Goal: Information Seeking & Learning: Find specific fact

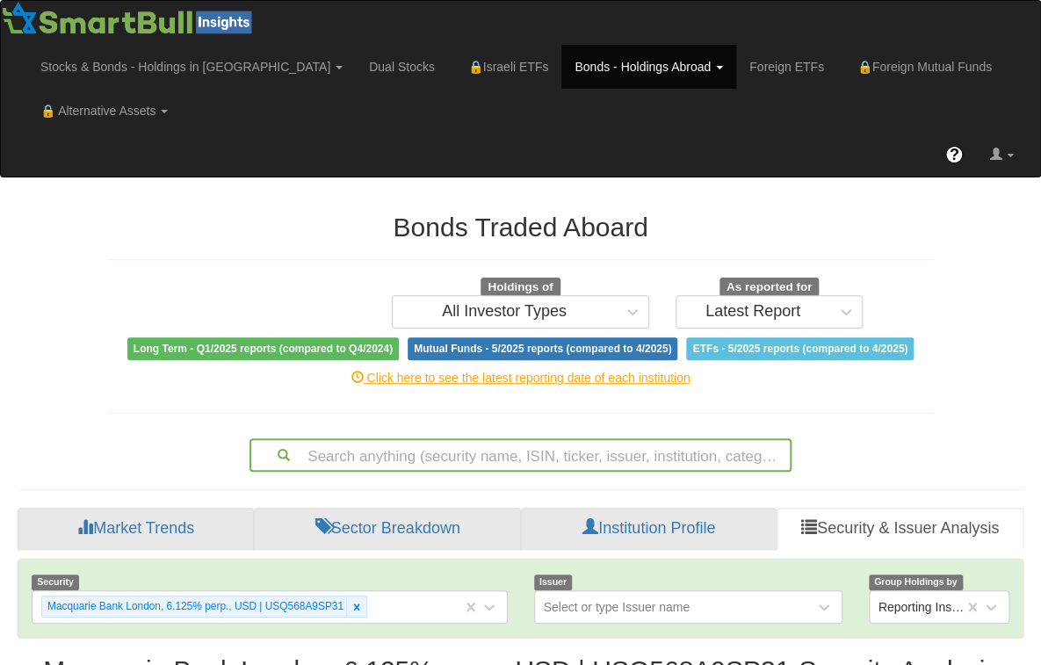
scroll to position [66, 0]
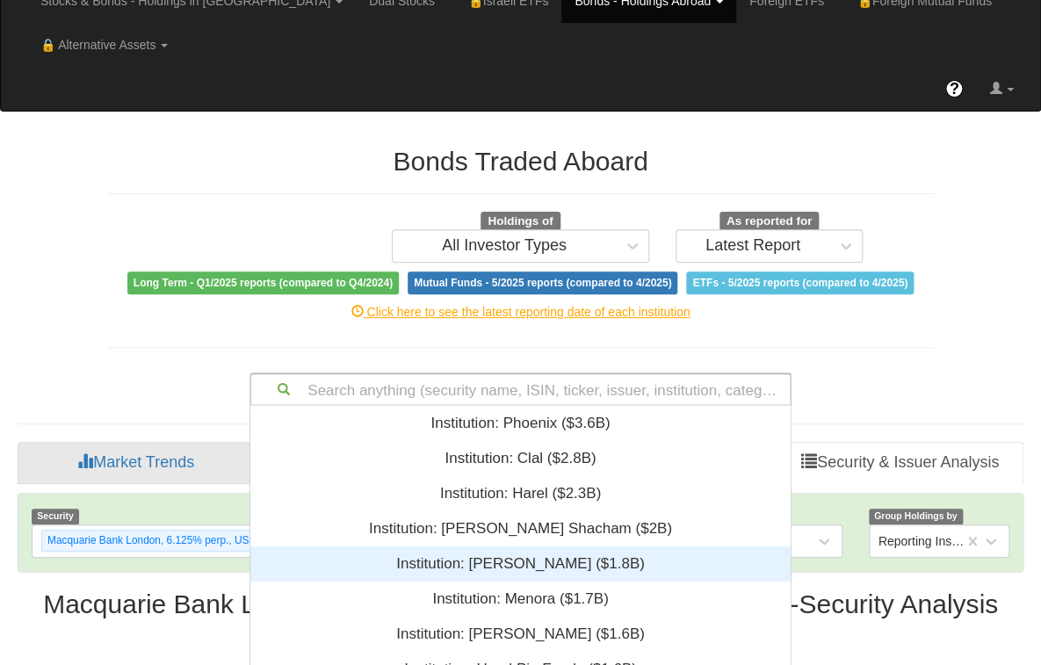
click at [443, 384] on div "Search anything (security name, ISIN, ticker, issuer, institution, category)...…" at bounding box center [520, 388] width 542 height 33
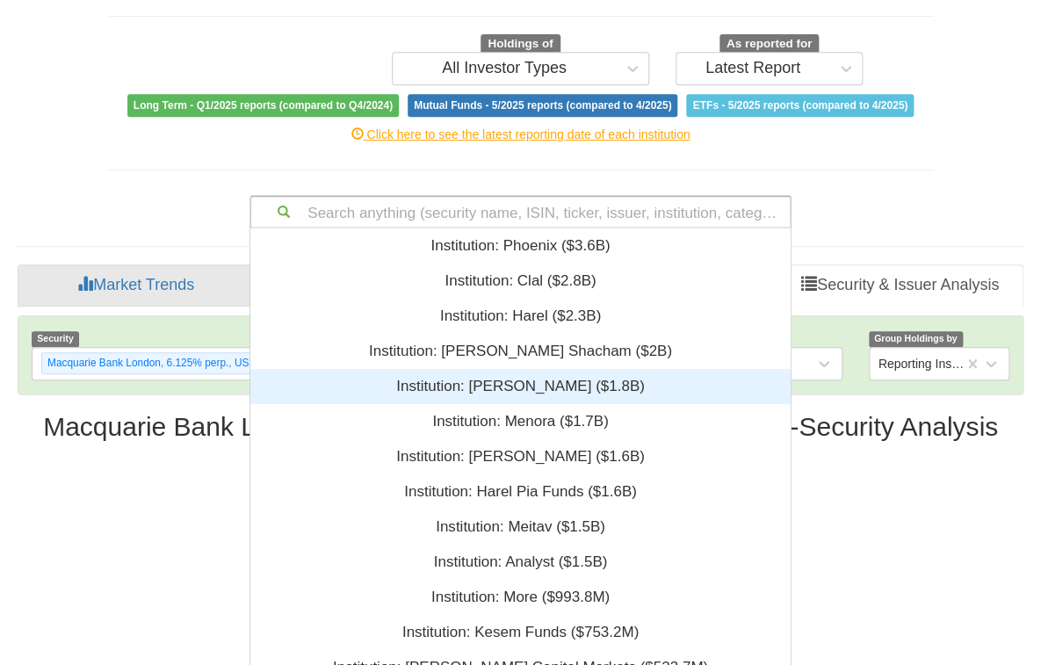
scroll to position [425, 528]
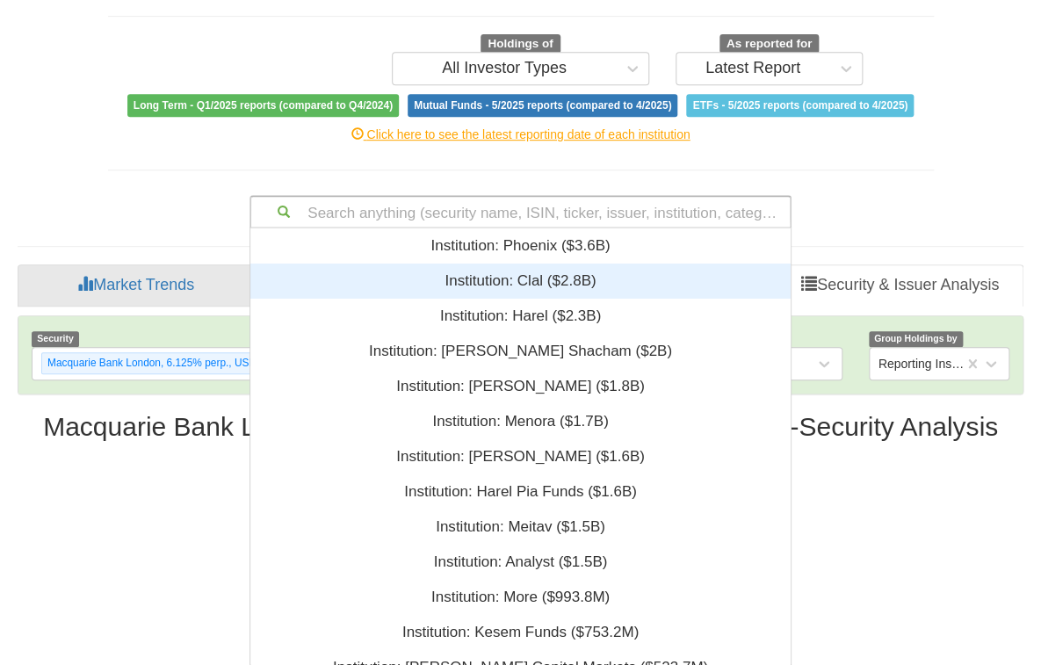
paste input "XS0103500855"
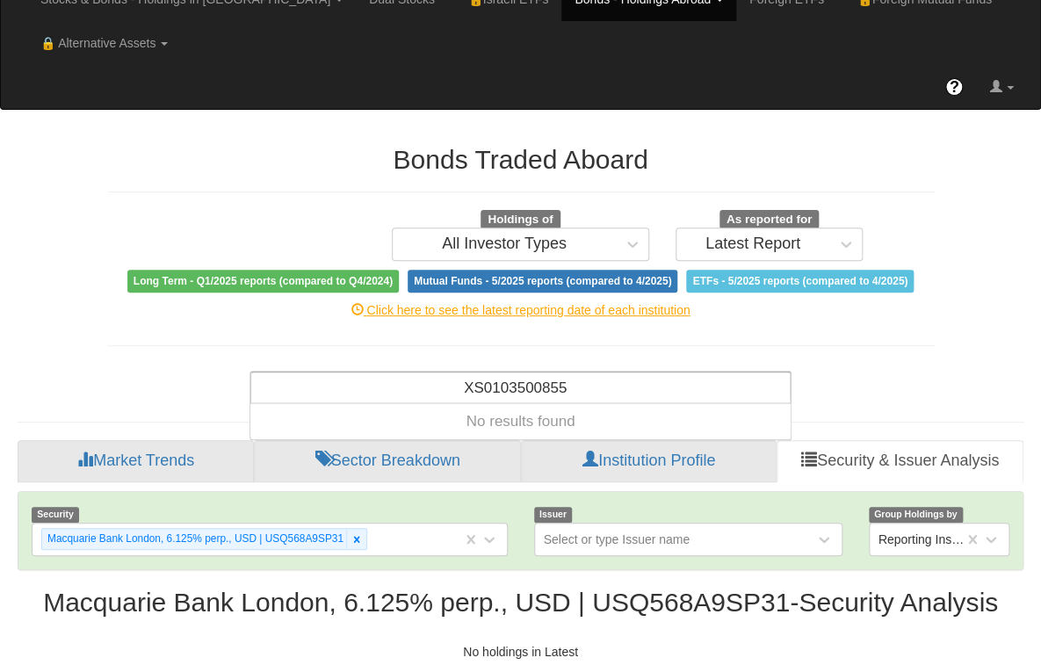
scroll to position [66, 0]
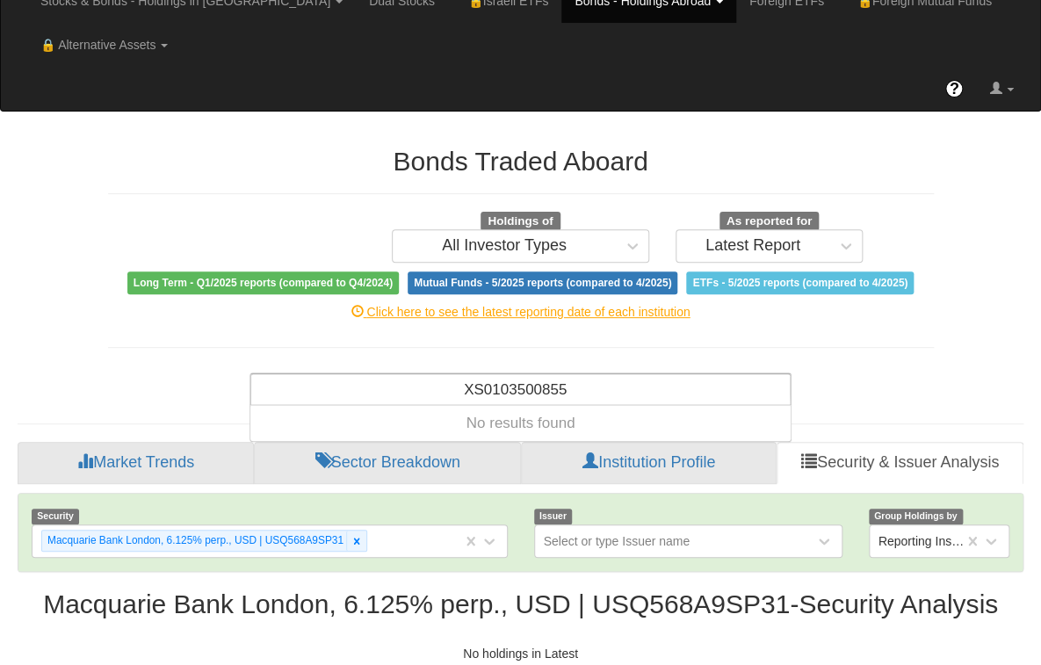
type input "XS0103500855"
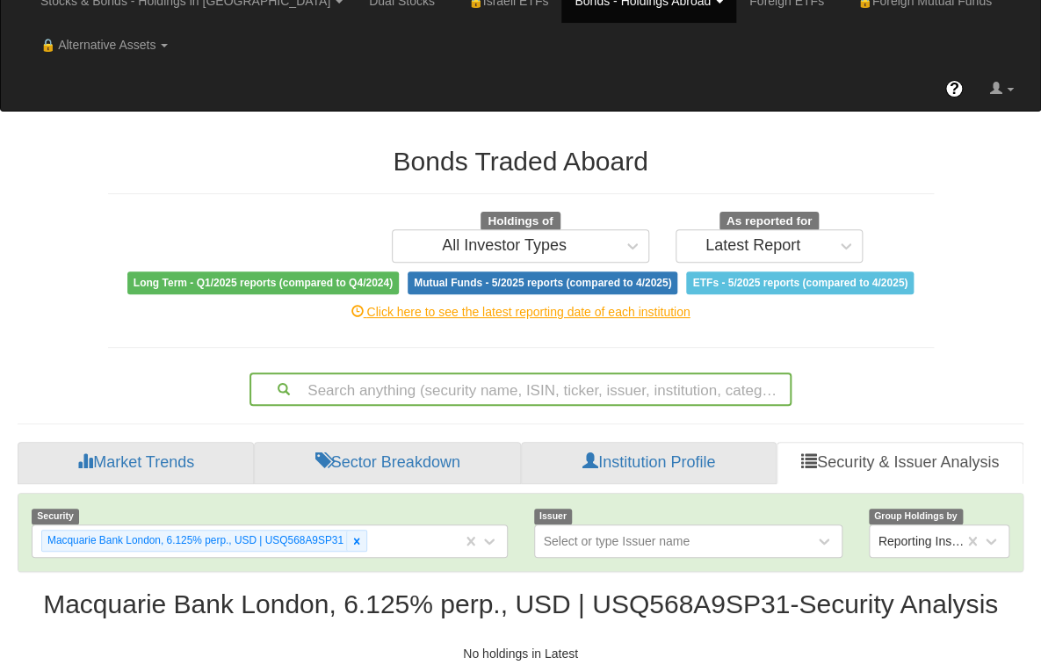
click at [998, 167] on div "Bonds Traded Aboard Holdings of All Investor Types As reported for Latest Repor…" at bounding box center [520, 395] width 1032 height 533
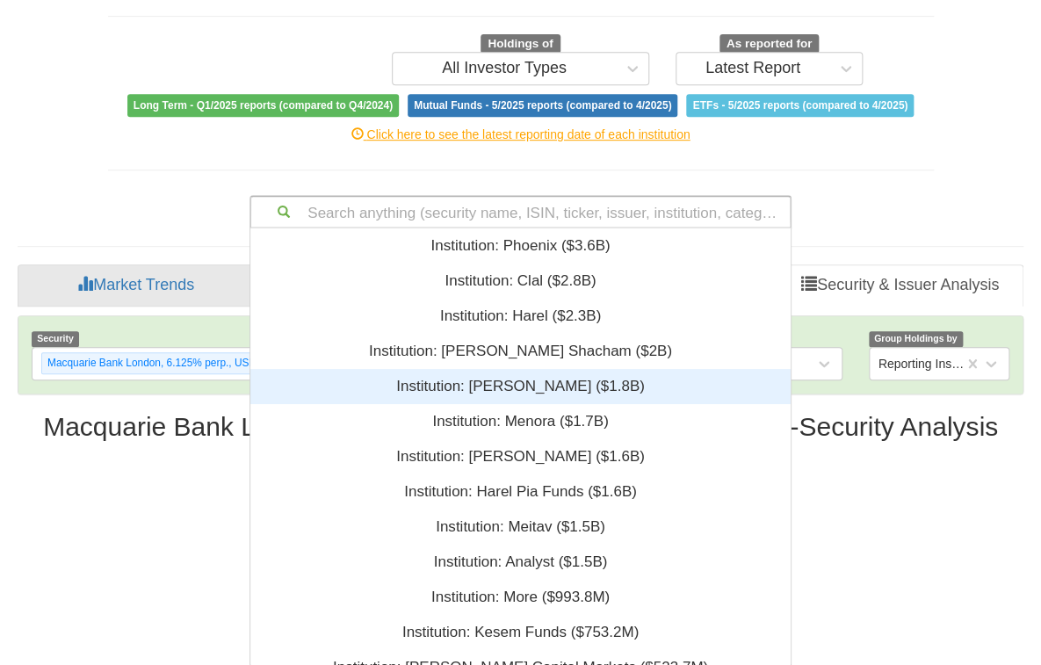
click at [500, 228] on div "Search anything (security name, ISIN, ticker, issuer, institution, category)...…" at bounding box center [520, 211] width 542 height 33
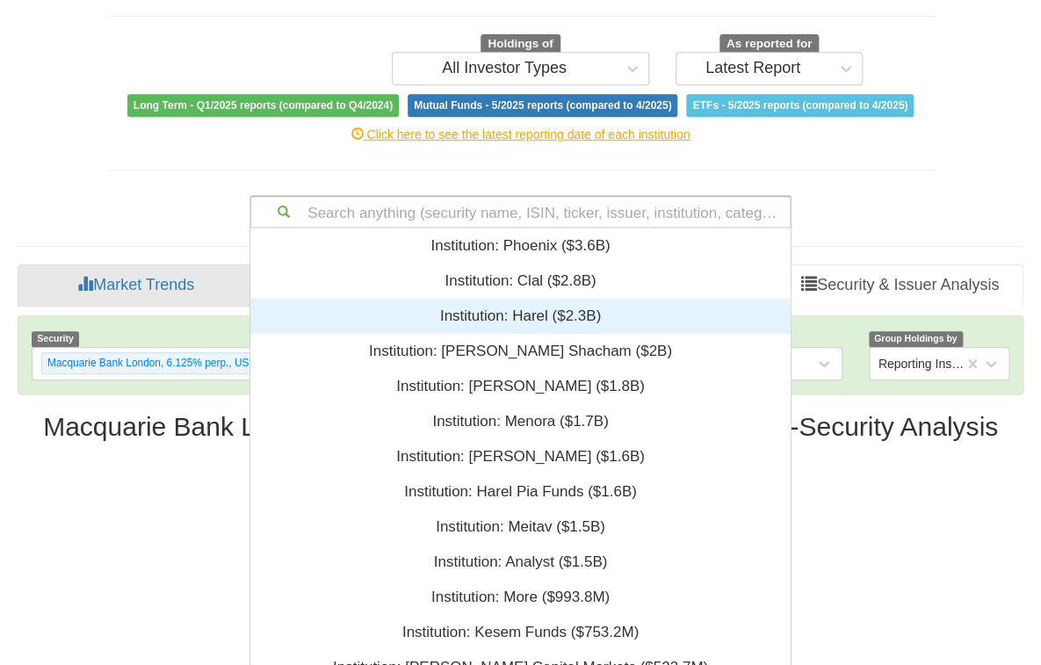
paste input "XS1369323149"
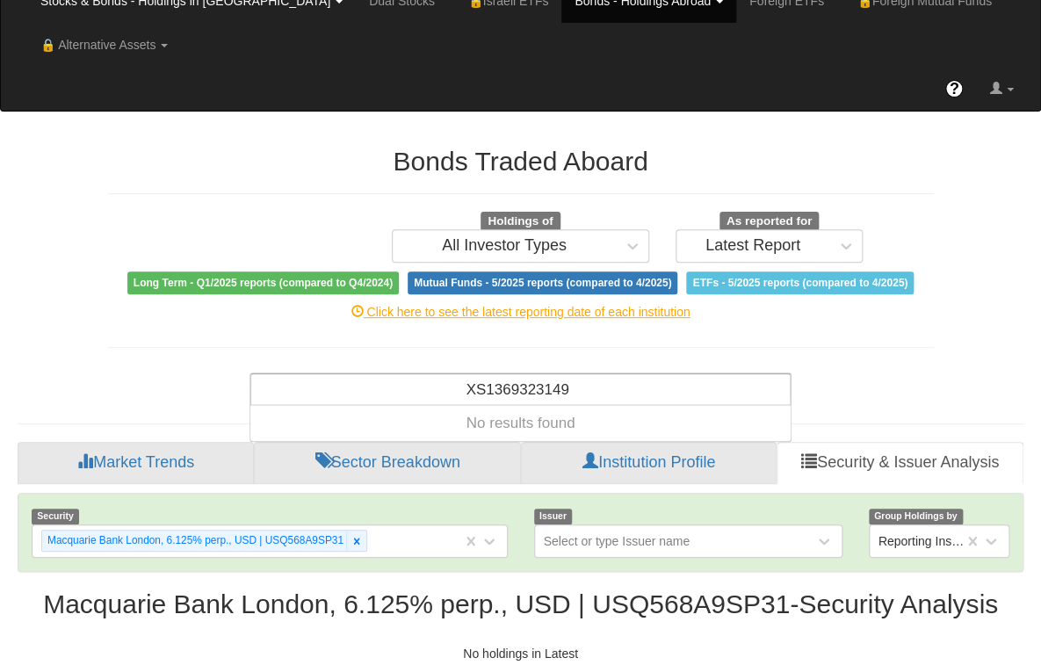
type input "XS1369323149"
